Goal: Information Seeking & Learning: Learn about a topic

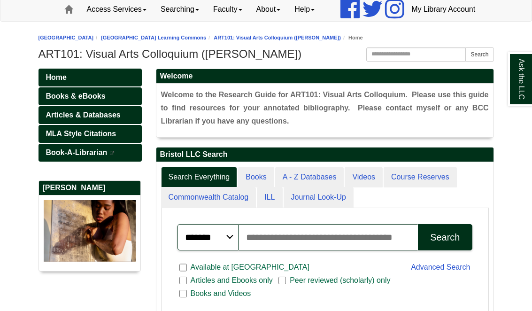
scroll to position [147, 337]
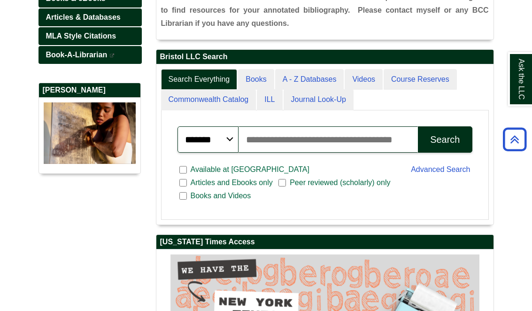
click at [326, 153] on input "Search articles, books, journals & more" at bounding box center [328, 139] width 180 height 26
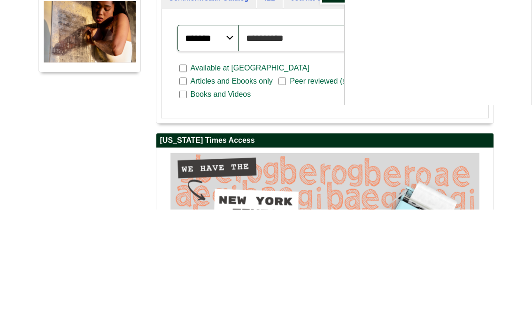
type input "**********"
click at [444, 127] on button "Search" at bounding box center [445, 140] width 54 height 26
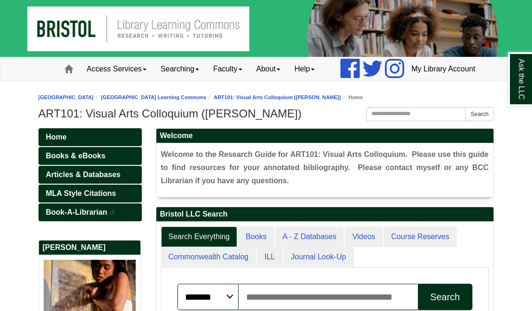
scroll to position [147, 337]
click at [129, 183] on link "Articles & Databases" at bounding box center [89, 175] width 103 height 18
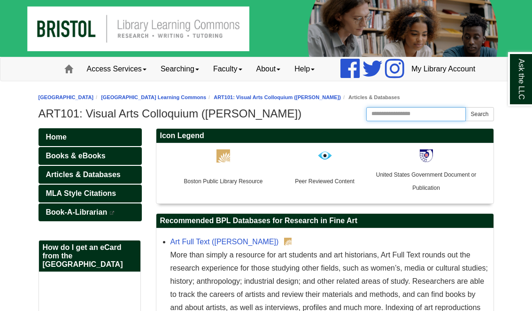
click at [415, 121] on input "Search this Guide" at bounding box center [416, 114] width 100 height 14
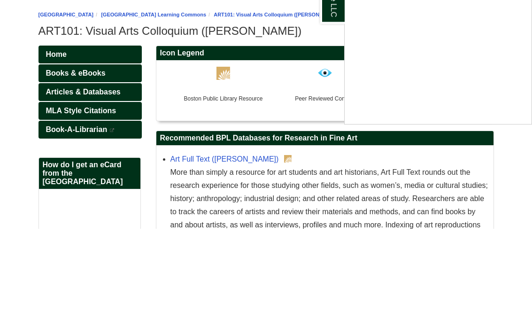
scroll to position [82, 0]
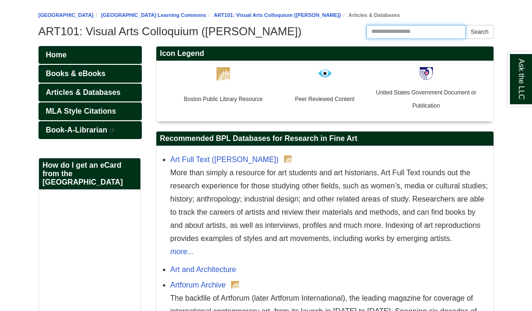
click at [425, 39] on input "Search this Guide" at bounding box center [416, 32] width 100 height 14
type input "**********"
click at [479, 39] on button "Search" at bounding box center [479, 32] width 28 height 14
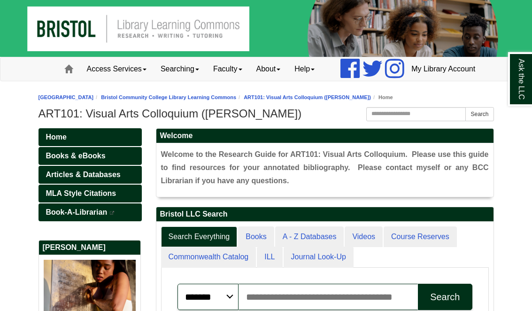
scroll to position [147, 337]
click at [401, 121] on input "Search this Guide" at bounding box center [416, 114] width 100 height 14
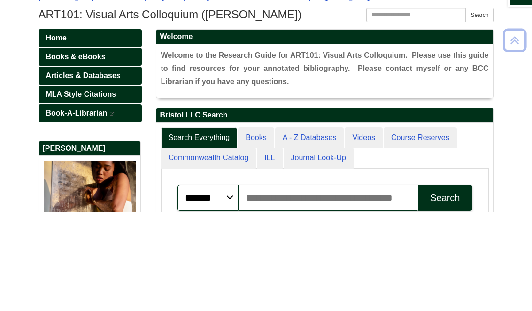
click at [113, 170] on span "Articles & Databases" at bounding box center [83, 174] width 75 height 8
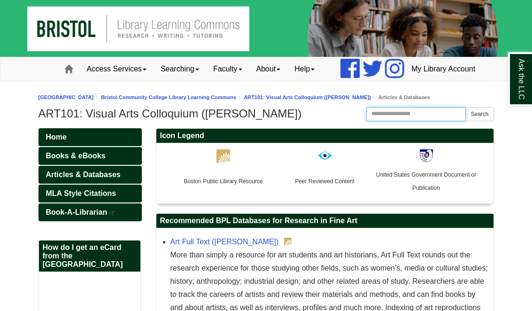
click at [427, 121] on input "Search this Guide" at bounding box center [416, 114] width 100 height 14
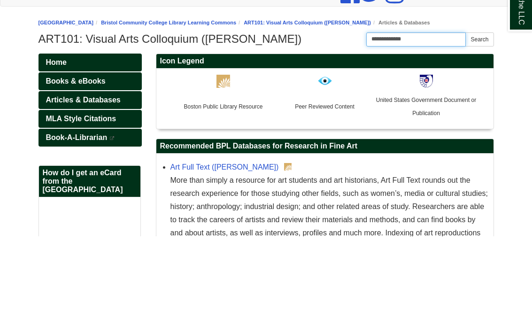
type input "**********"
click at [479, 107] on button "Search" at bounding box center [479, 114] width 28 height 14
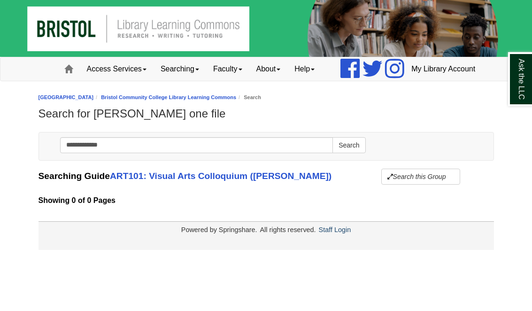
click at [213, 111] on body "Skip to Main Content Toggle navigation Home Access Services Access Services Pol…" at bounding box center [266, 125] width 532 height 250
click at [212, 100] on link "Bristol Community College Library Learning Commons" at bounding box center [168, 97] width 135 height 6
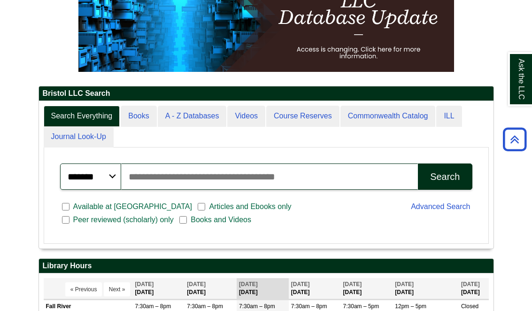
click at [260, 190] on input "Search articles, books, journals & more" at bounding box center [269, 176] width 297 height 26
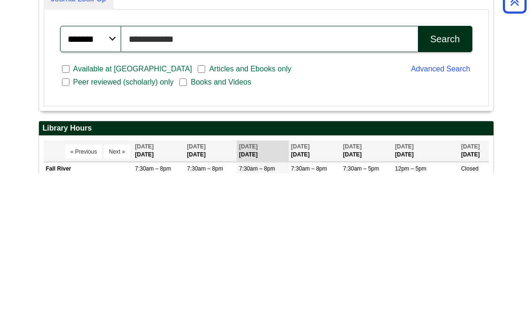
type input "**********"
click at [444, 163] on button "Search" at bounding box center [445, 176] width 54 height 26
